Goal: Information Seeking & Learning: Understand process/instructions

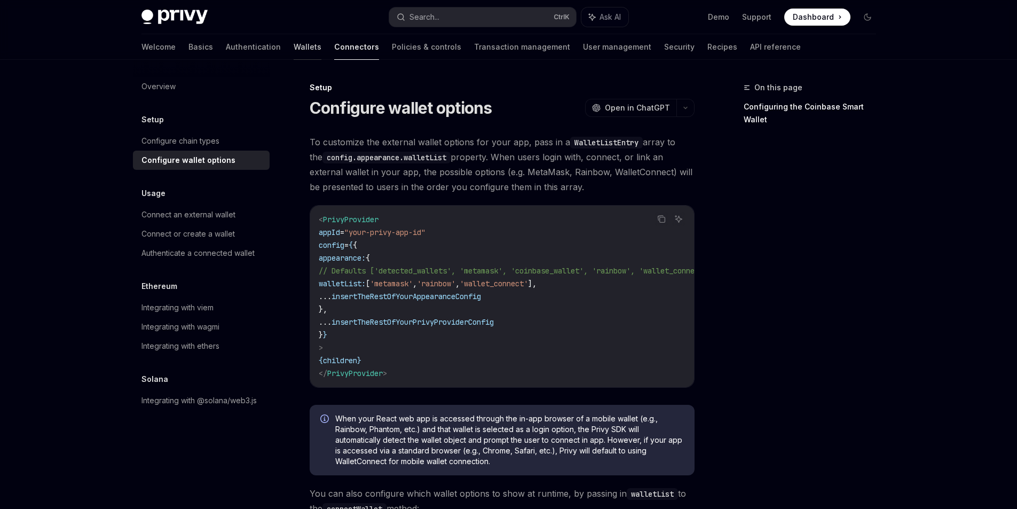
click at [294, 52] on link "Wallets" at bounding box center [308, 47] width 28 height 26
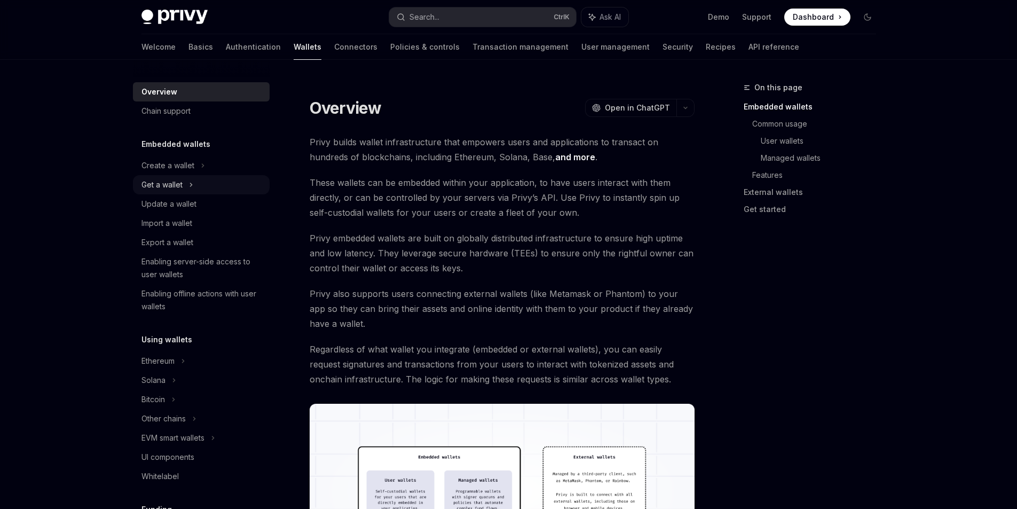
click at [198, 185] on div "Get a wallet" at bounding box center [201, 184] width 137 height 19
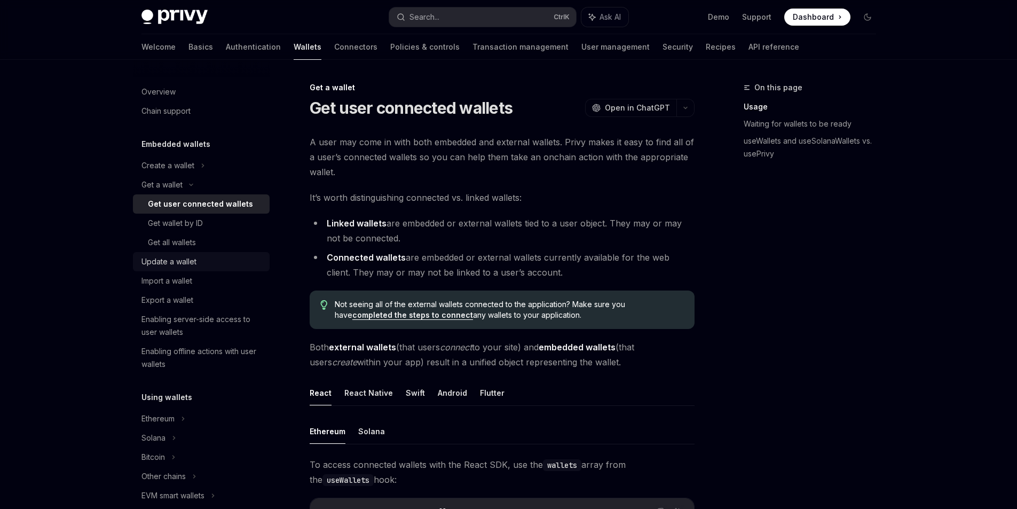
click at [199, 270] on link "Update a wallet" at bounding box center [201, 261] width 137 height 19
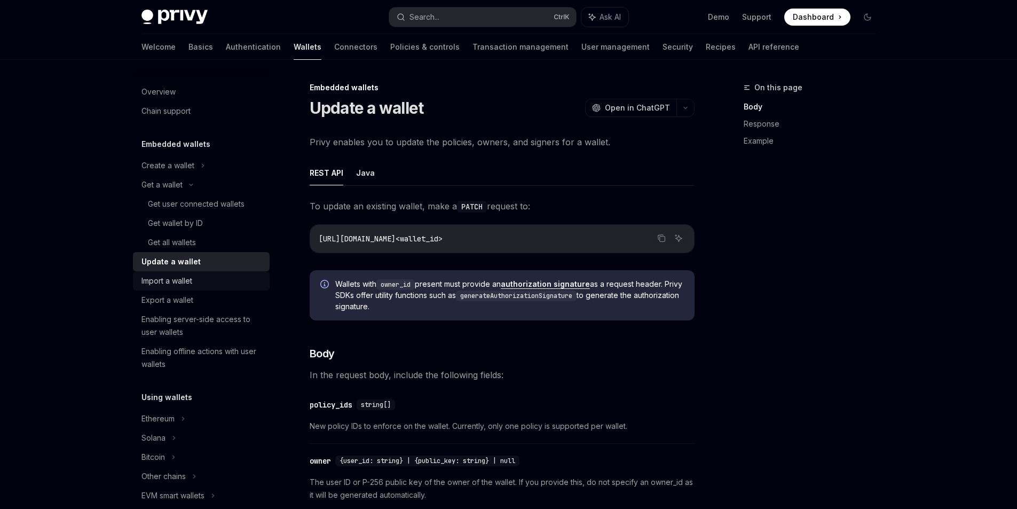
click at [203, 280] on div "Import a wallet" at bounding box center [202, 280] width 122 height 13
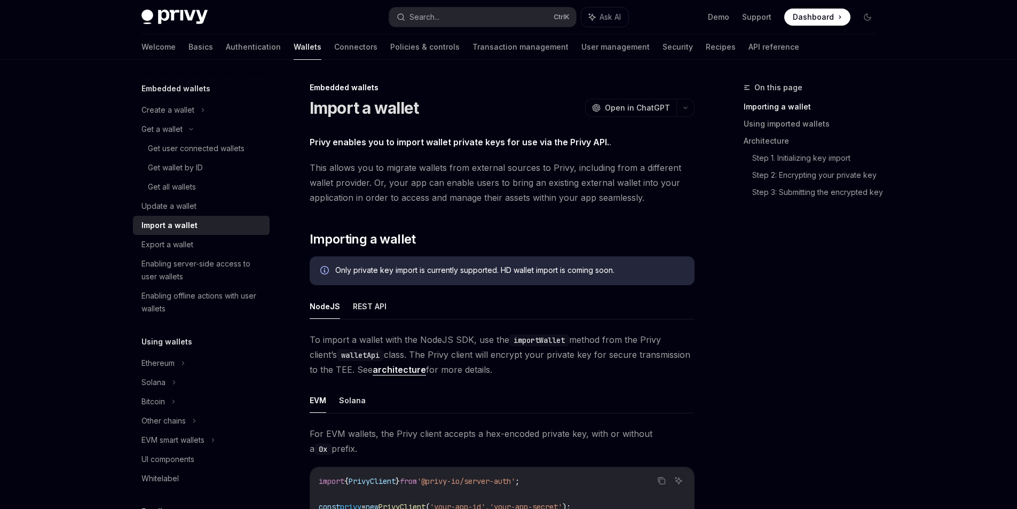
scroll to position [160, 0]
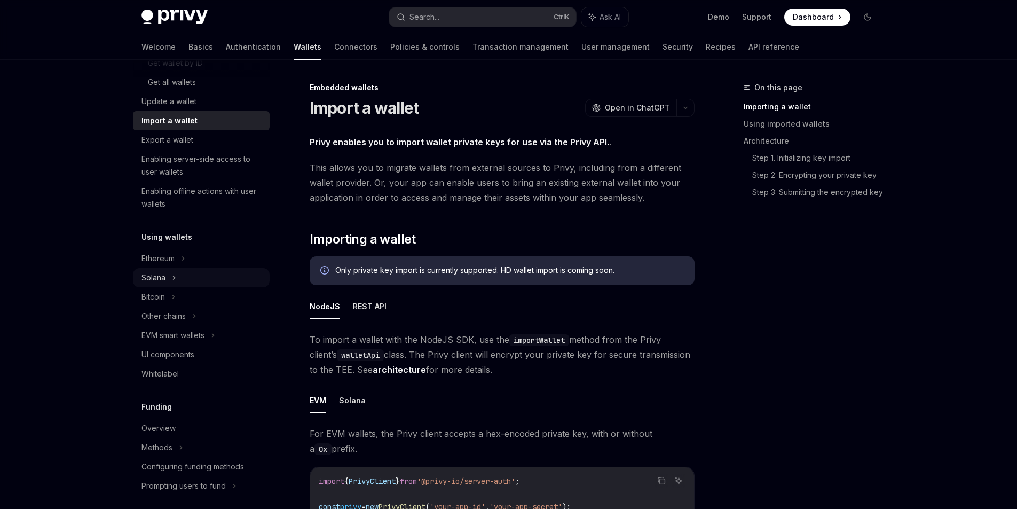
click at [170, 34] on div "Solana" at bounding box center [201, 24] width 137 height 19
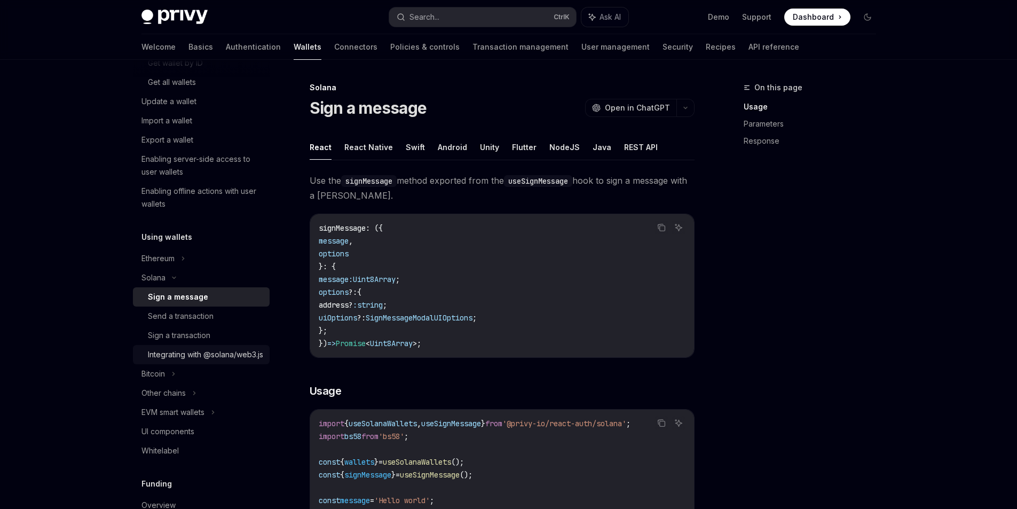
click at [228, 361] on div "Integrating with @solana/web3.js" at bounding box center [205, 354] width 115 height 13
type textarea "*"
